Goal: Information Seeking & Learning: Learn about a topic

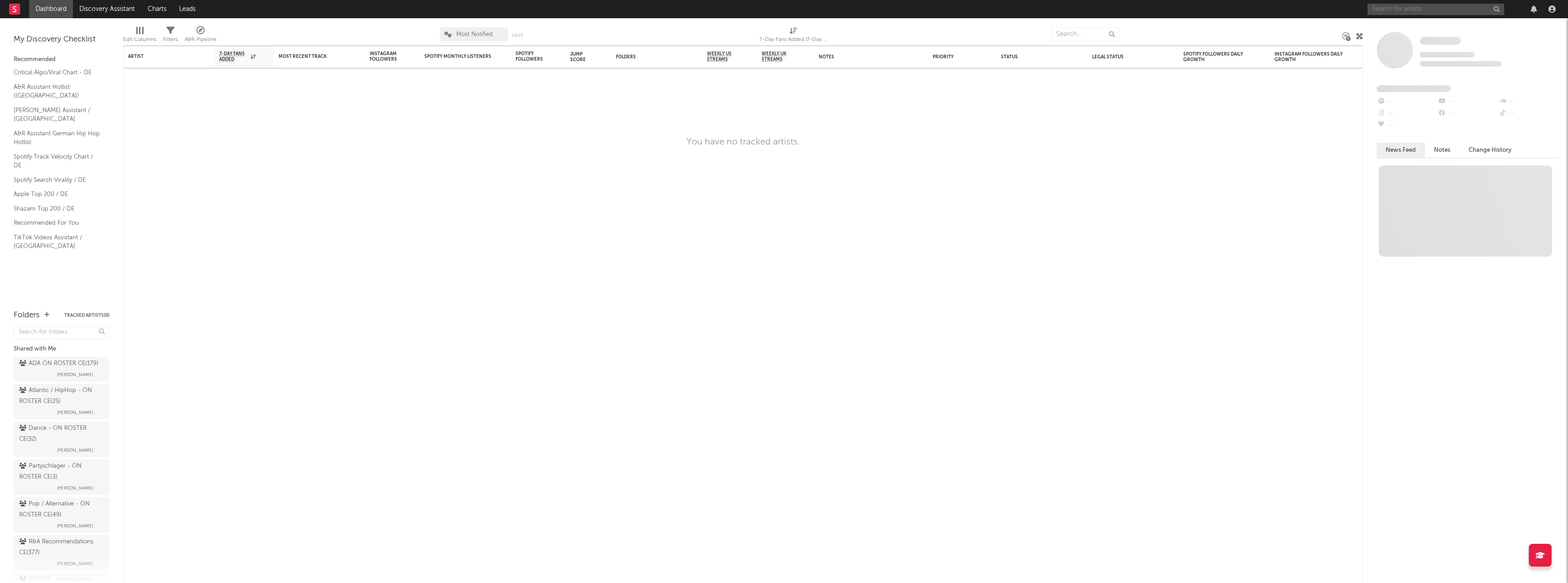
click at [1424, 6] on input "text" at bounding box center [1436, 10] width 137 height 12
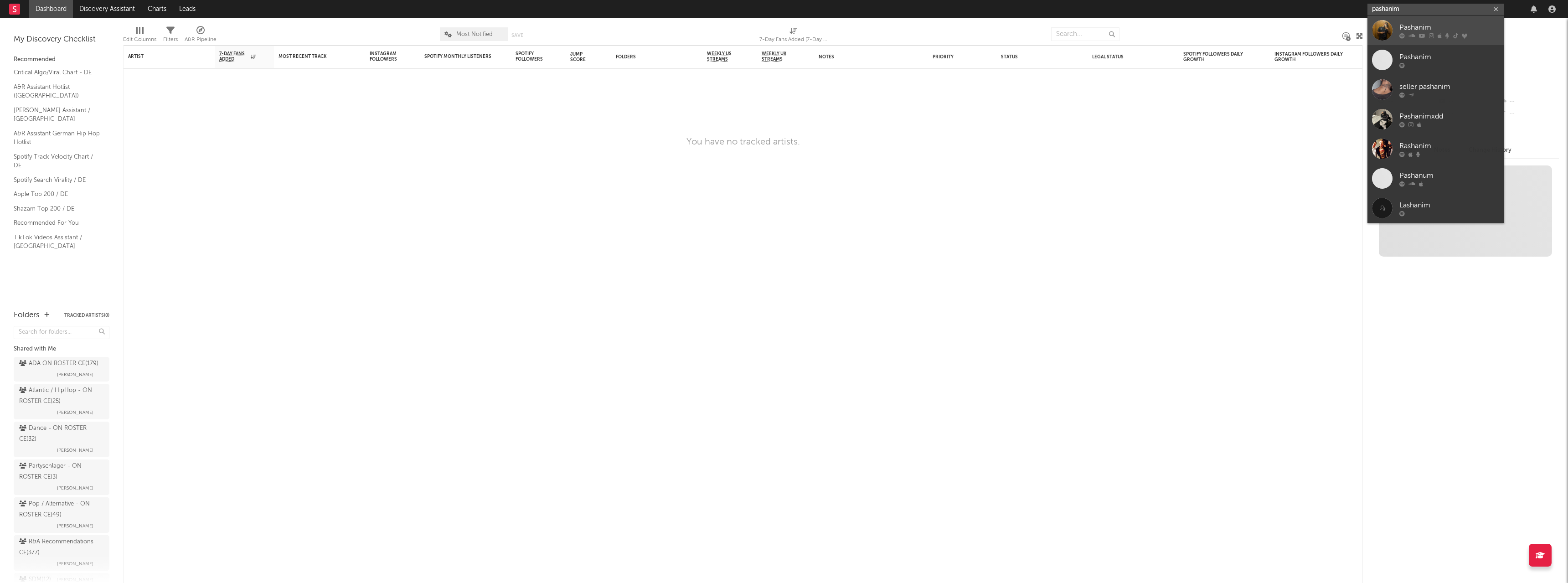
type input "pashanim"
click at [1421, 27] on div "Pashanim" at bounding box center [1449, 27] width 101 height 11
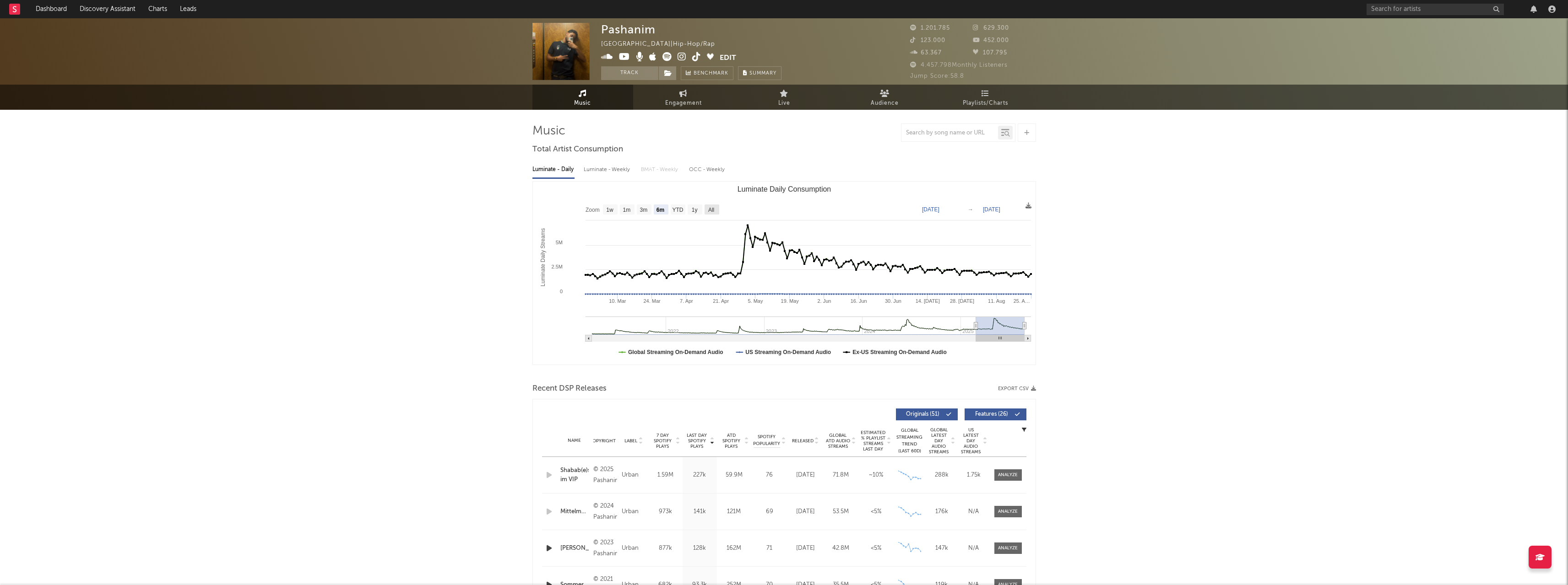
click at [706, 209] on rect "Luminate Daily Consumption" at bounding box center [712, 209] width 14 height 10
select select "All"
type input "[DATE]"
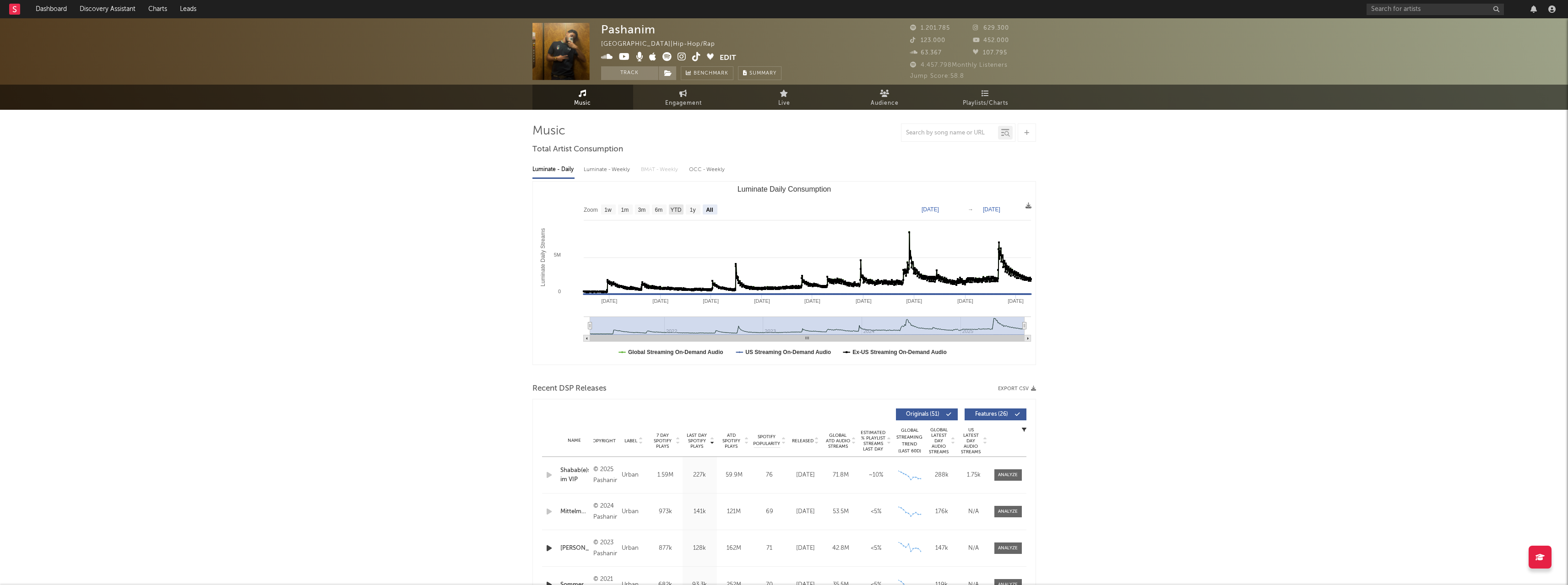
click at [677, 207] on text "YTD" at bounding box center [675, 210] width 11 height 7
select select "YTD"
type input "[DATE]"
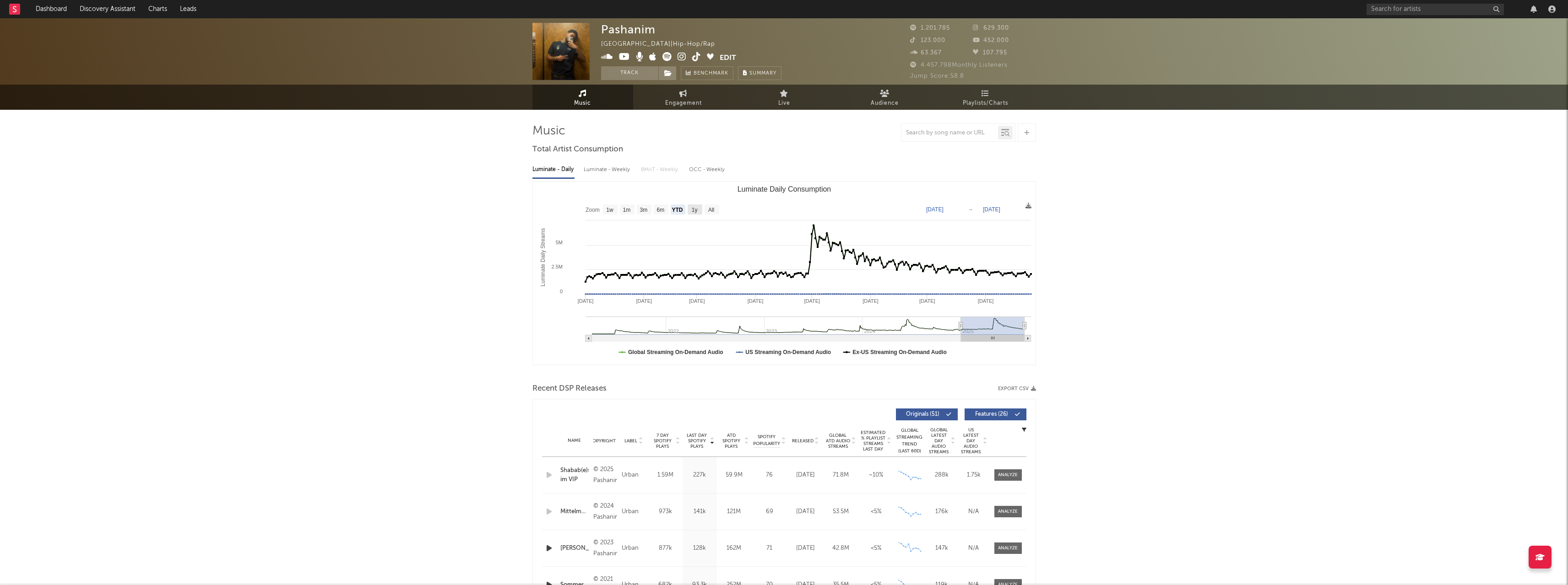
click at [693, 209] on text "1y" at bounding box center [694, 210] width 6 height 7
select select "1y"
type input "[DATE]"
click at [882, 96] on icon at bounding box center [884, 93] width 10 height 7
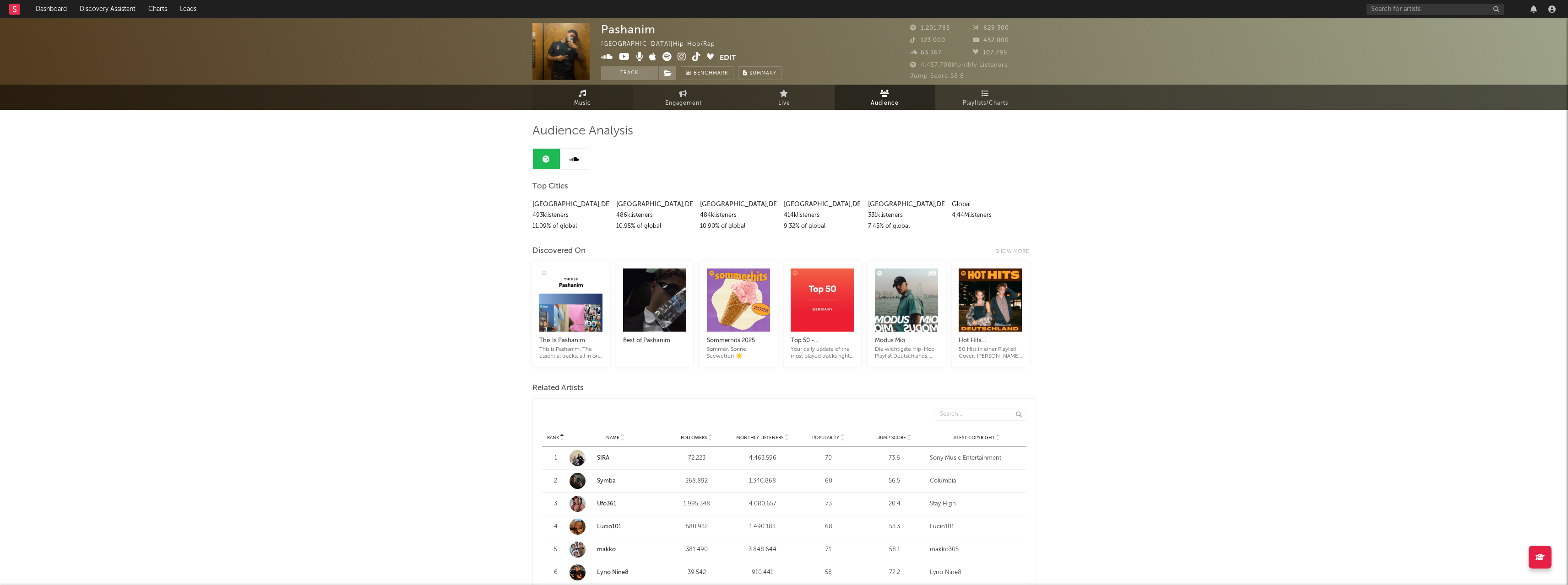
click at [581, 96] on icon at bounding box center [583, 93] width 8 height 7
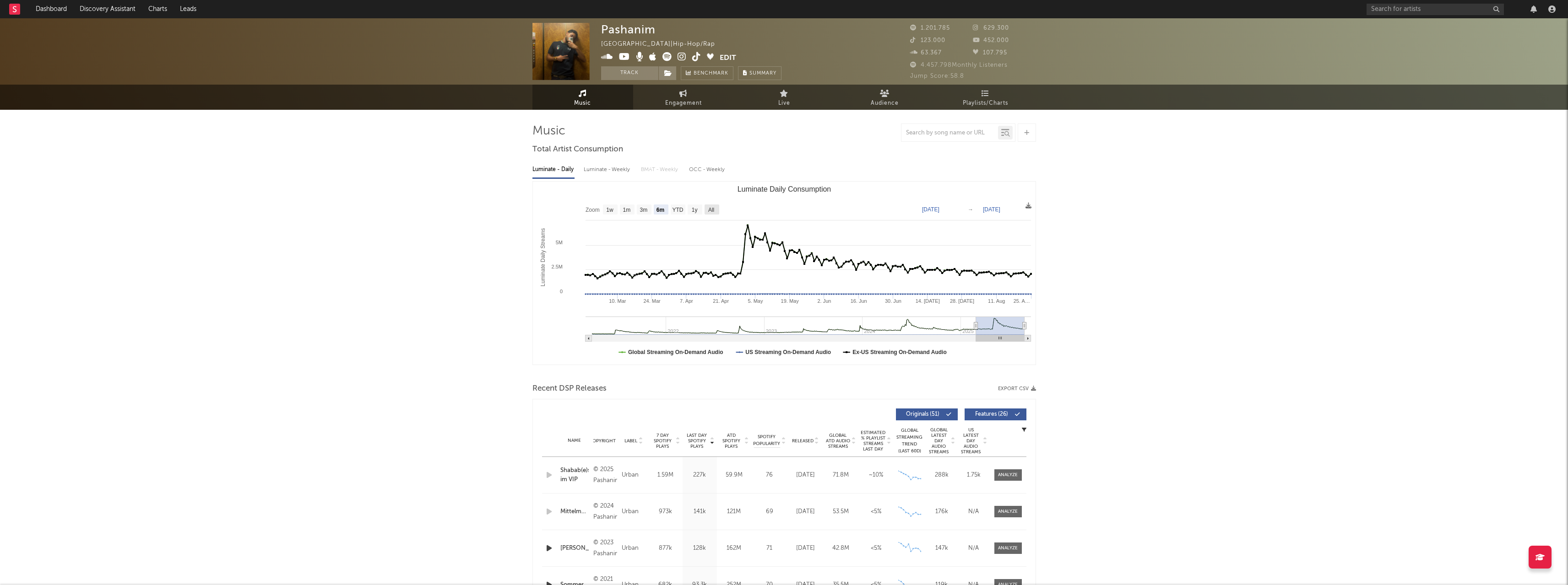
click at [710, 210] on text "All" at bounding box center [710, 210] width 6 height 7
select select "All"
type input "[DATE]"
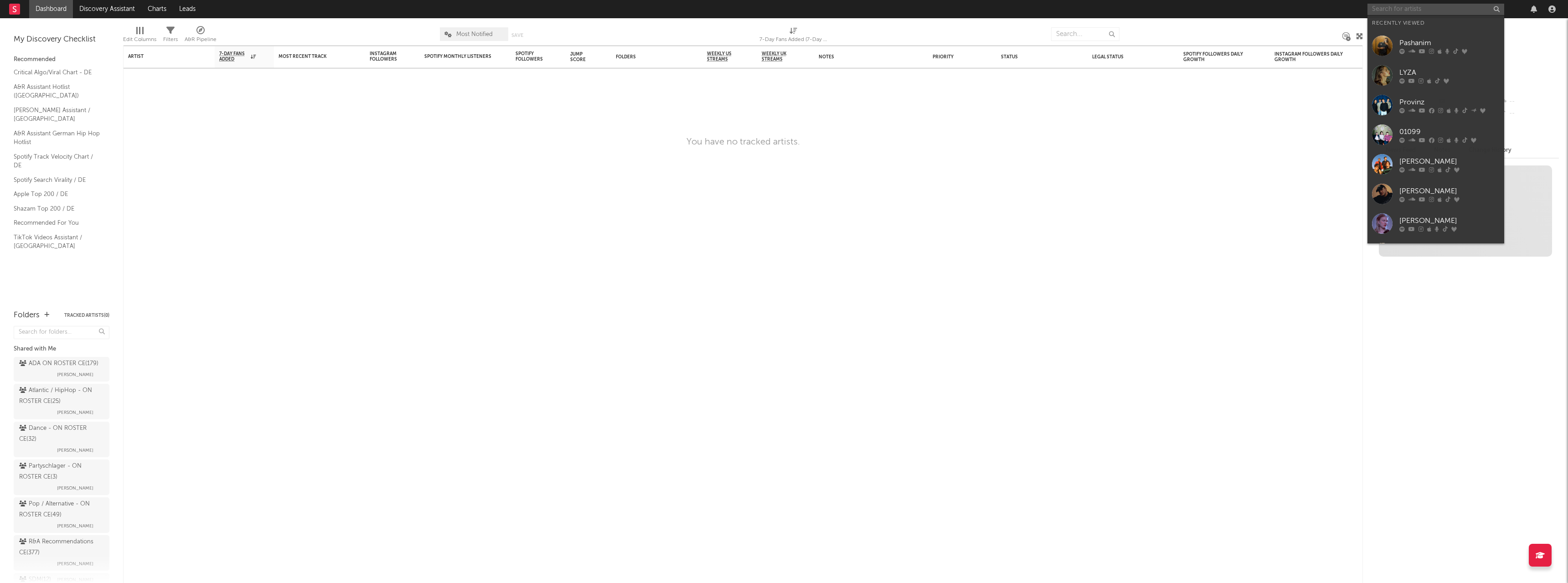
click at [1411, 8] on input "text" at bounding box center [1436, 10] width 137 height 12
click at [1414, 43] on div "Pashanim" at bounding box center [1449, 43] width 101 height 11
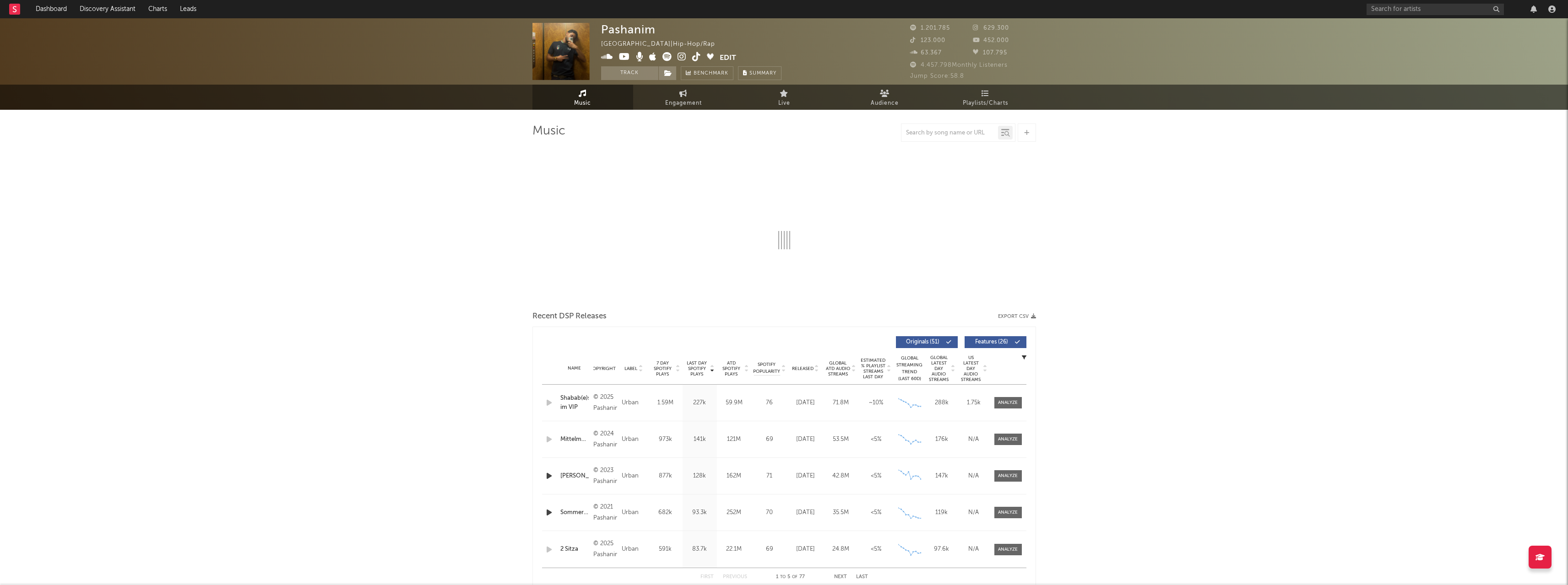
select select "6m"
